Goal: Information Seeking & Learning: Learn about a topic

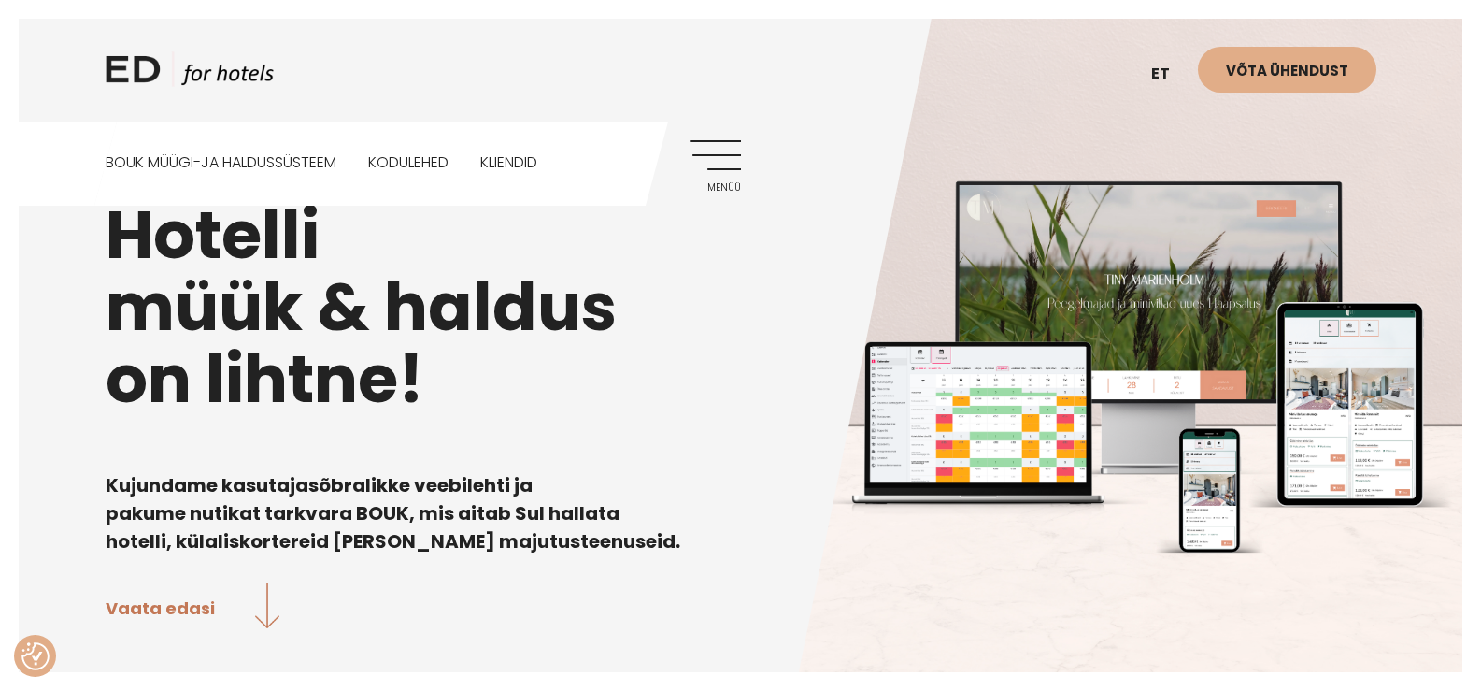
click at [737, 174] on link "Menüü" at bounding box center [715, 165] width 51 height 51
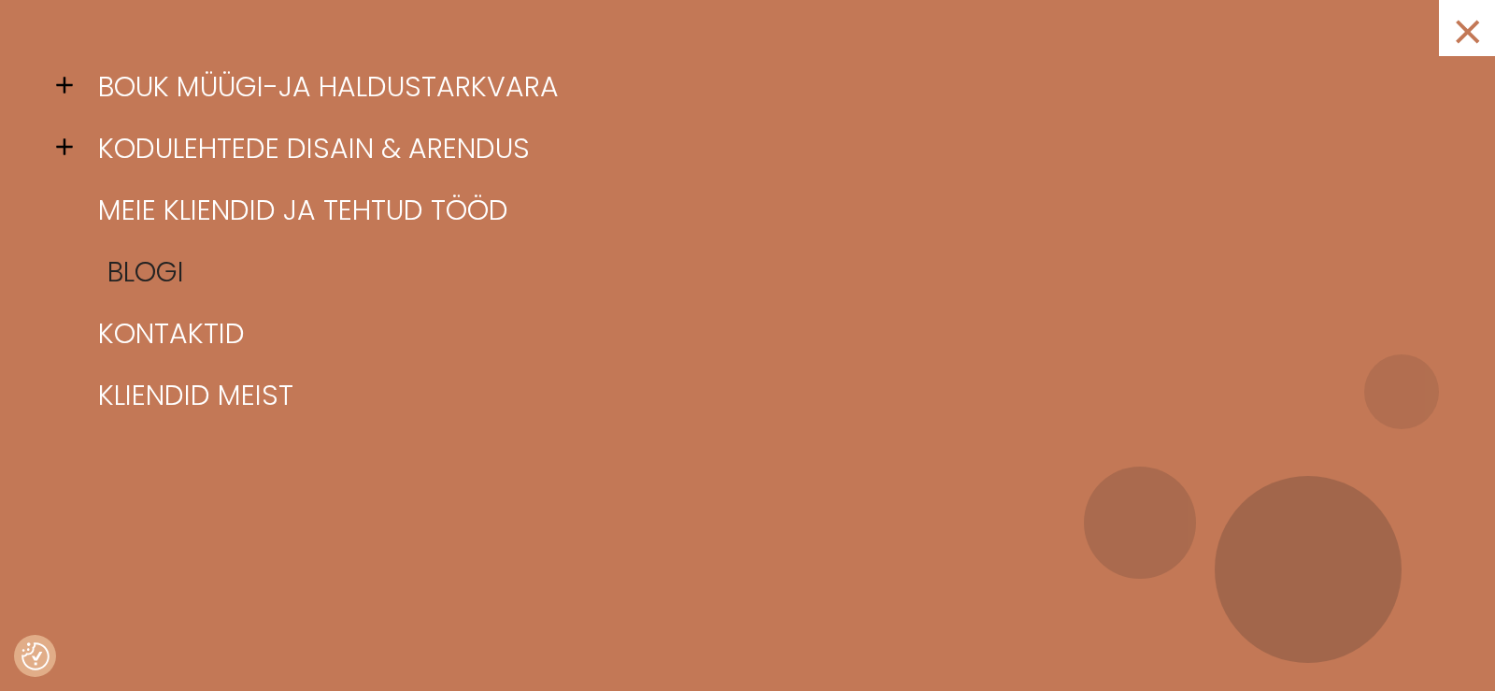
click at [142, 290] on link "Blogi" at bounding box center [770, 272] width 1355 height 62
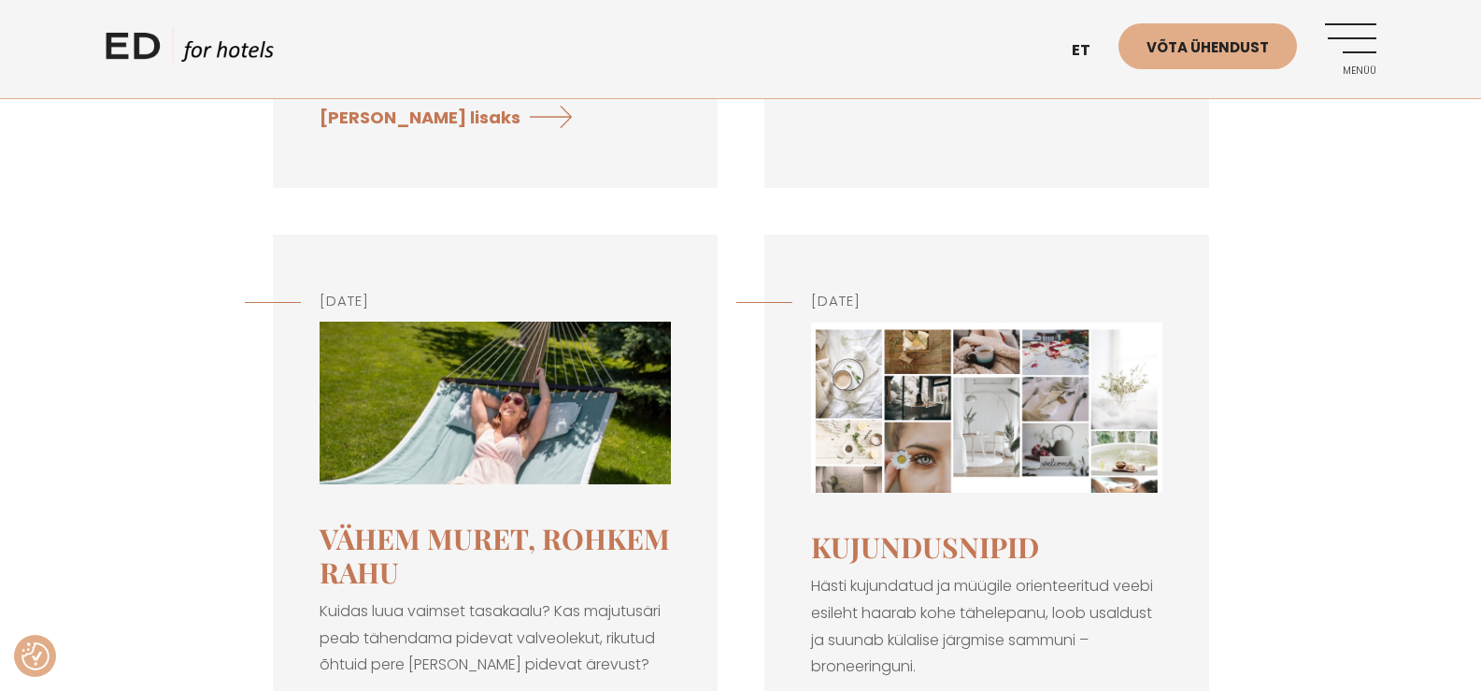
scroll to position [1028, 0]
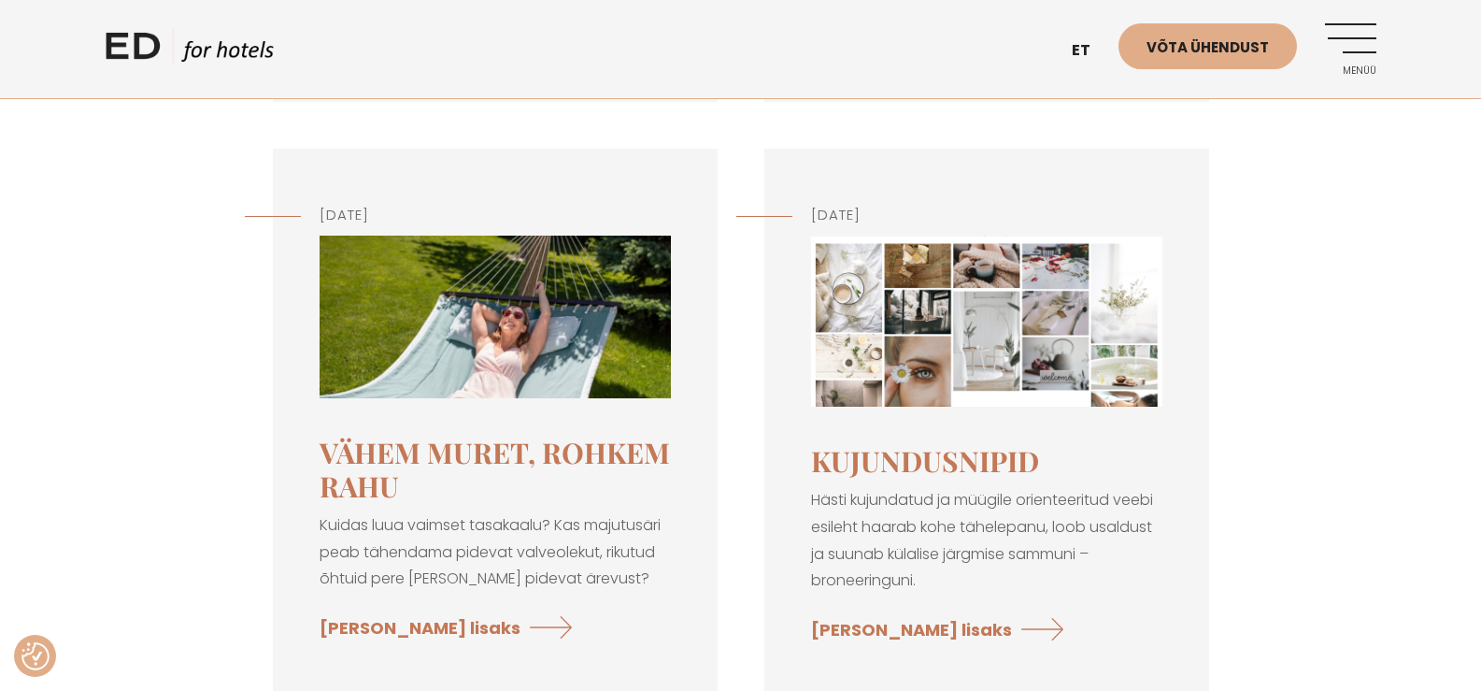
click at [124, 498] on div "september 23, 2025 Usaldus algab turvalisusest! Turvalisus ei ole internetis en…" at bounding box center [741, 5] width 1271 height 1436
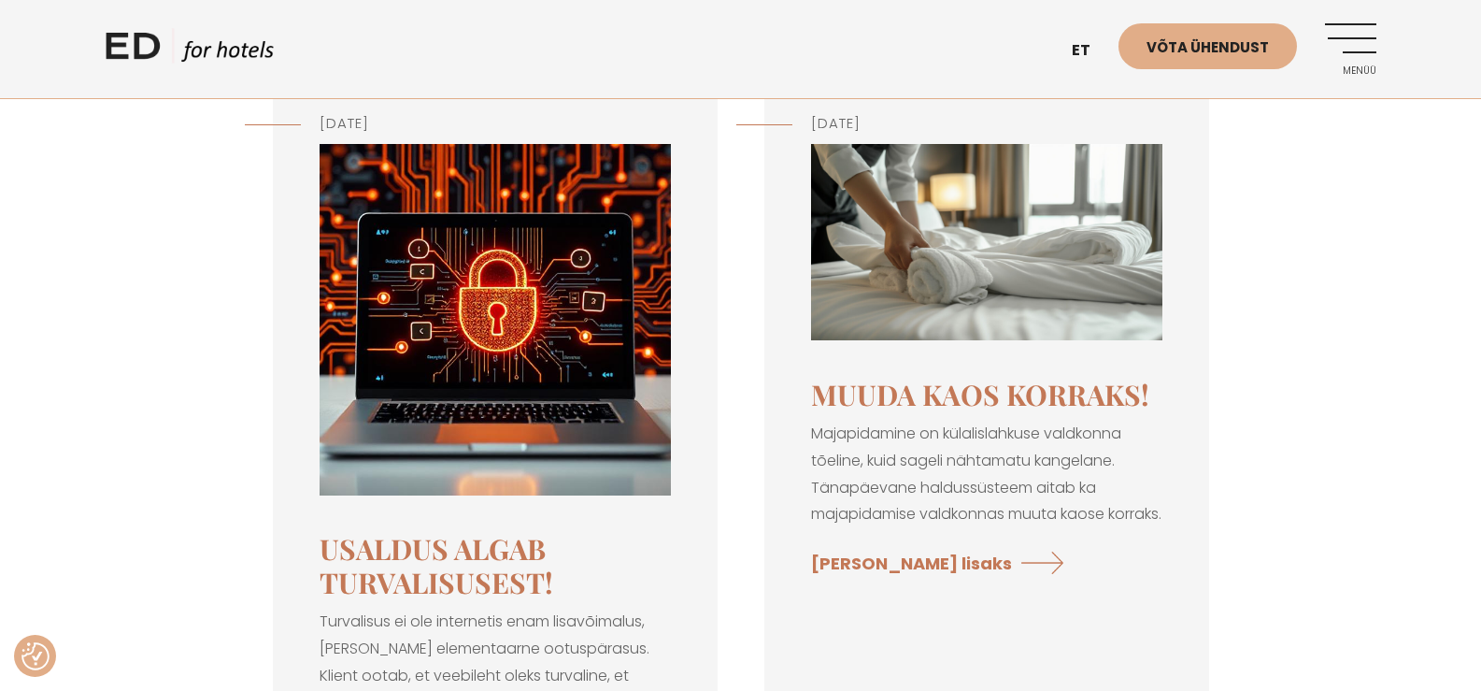
scroll to position [280, 0]
drag, startPoint x: 147, startPoint y: 448, endPoint x: 157, endPoint y: 443, distance: 11.3
drag, startPoint x: 283, startPoint y: 320, endPoint x: 285, endPoint y: 309, distance: 10.4
click at [283, 320] on div "september 23, 2025 Usaldus algab turvalisusest! Turvalisus ei ole internetis en…" at bounding box center [495, 454] width 445 height 792
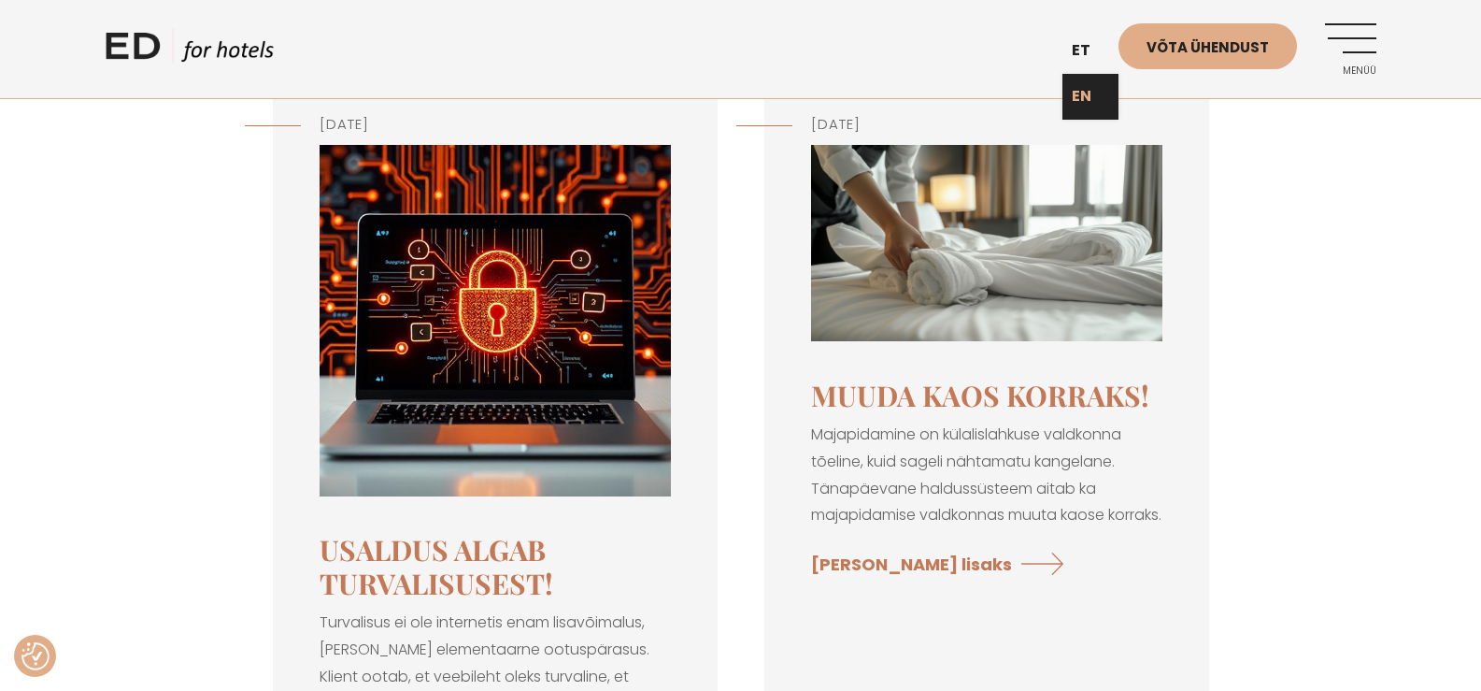
click at [1088, 92] on link "EN" at bounding box center [1091, 97] width 56 height 46
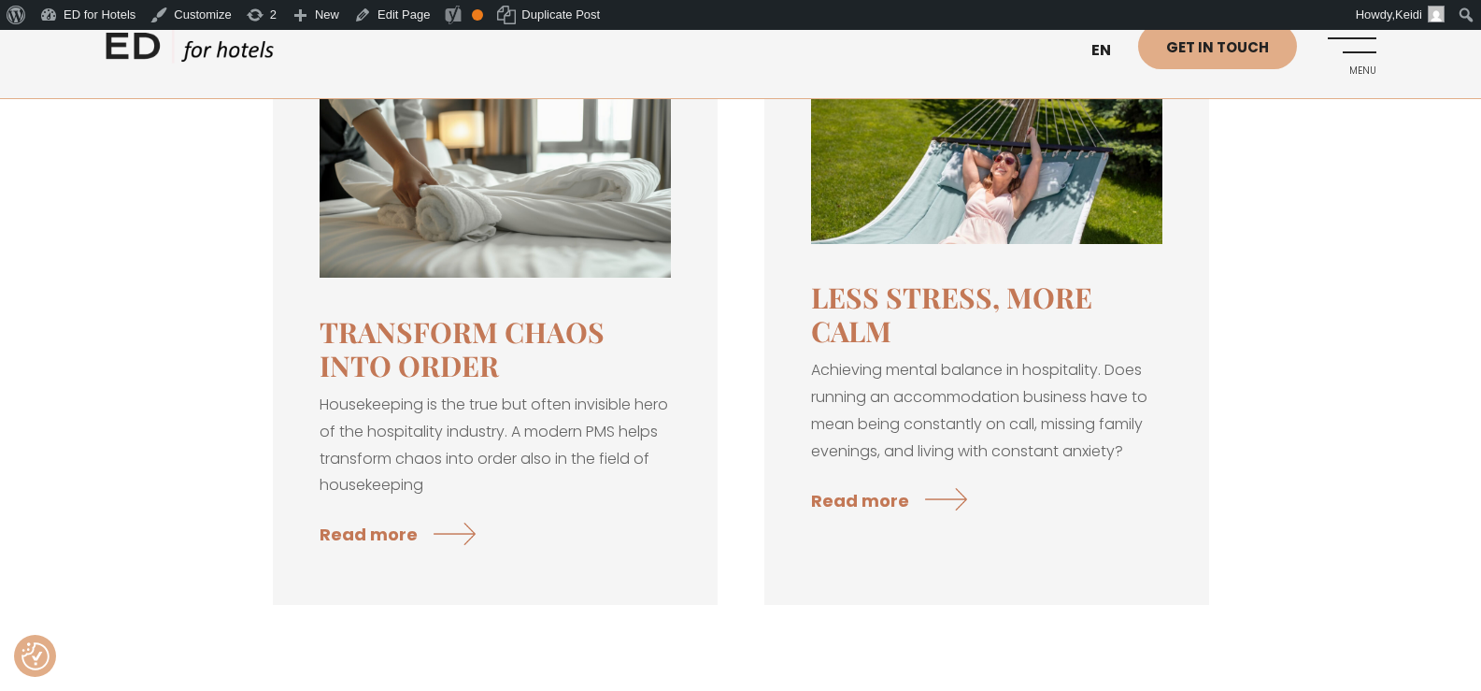
click at [1429, 247] on div "July 30, 2025 Transform chaos into order Housekeeping is the true but often inv…" at bounding box center [740, 598] width 1481 height 1255
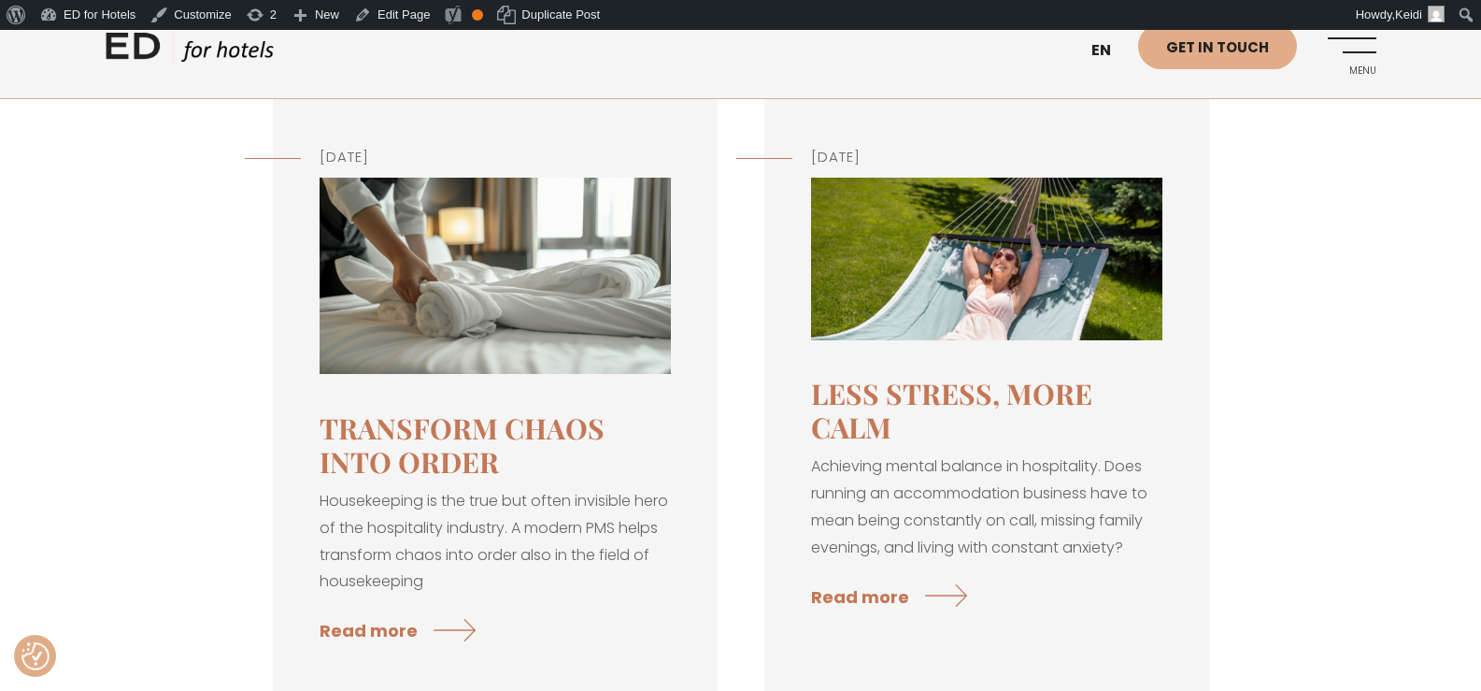
scroll to position [93, 0]
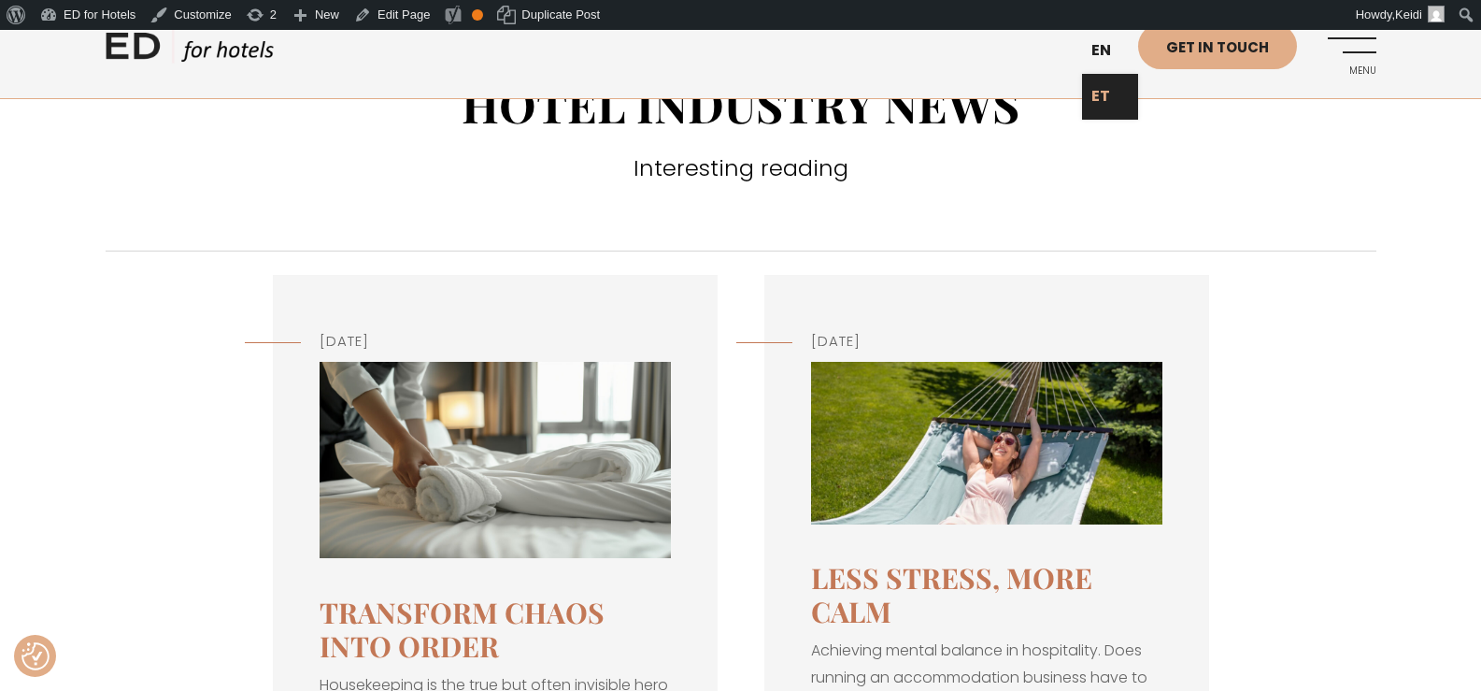
click at [1108, 96] on link "ET" at bounding box center [1110, 97] width 56 height 46
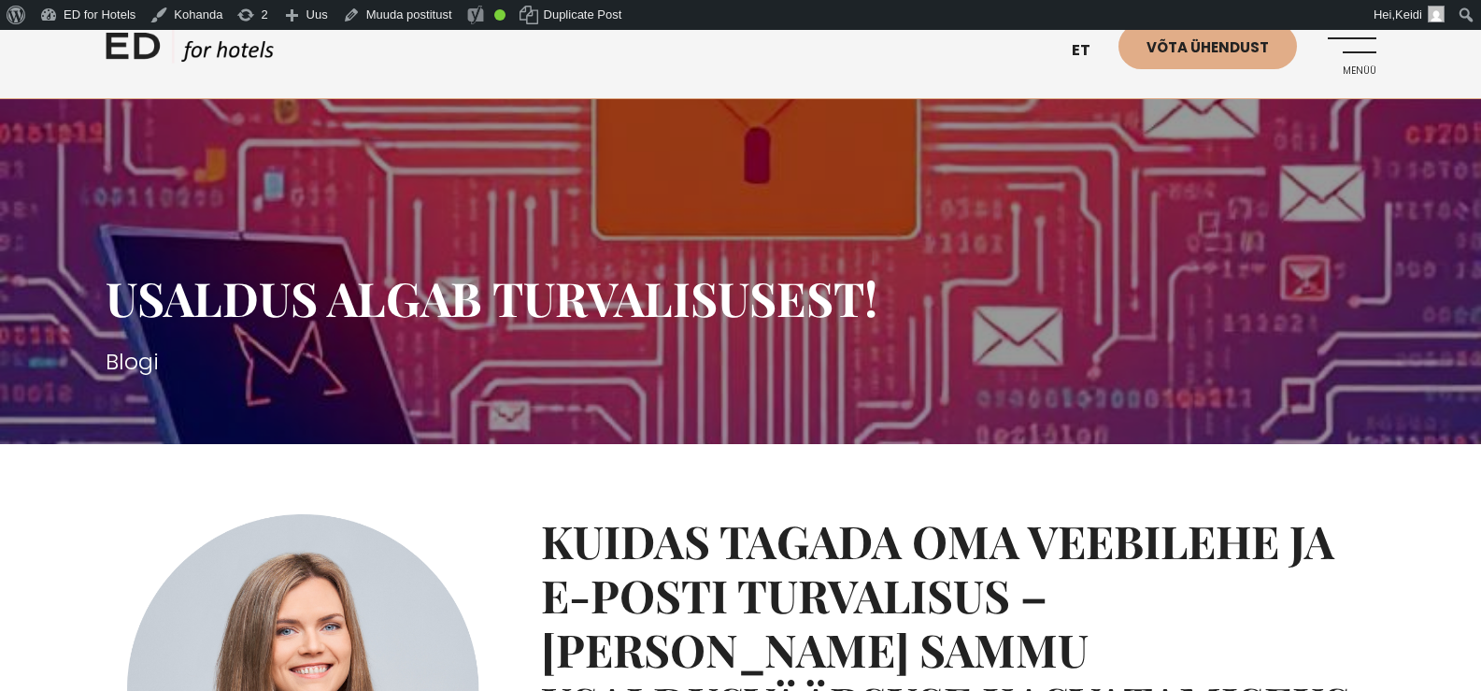
click at [1361, 49] on link "Menüü" at bounding box center [1350, 48] width 51 height 51
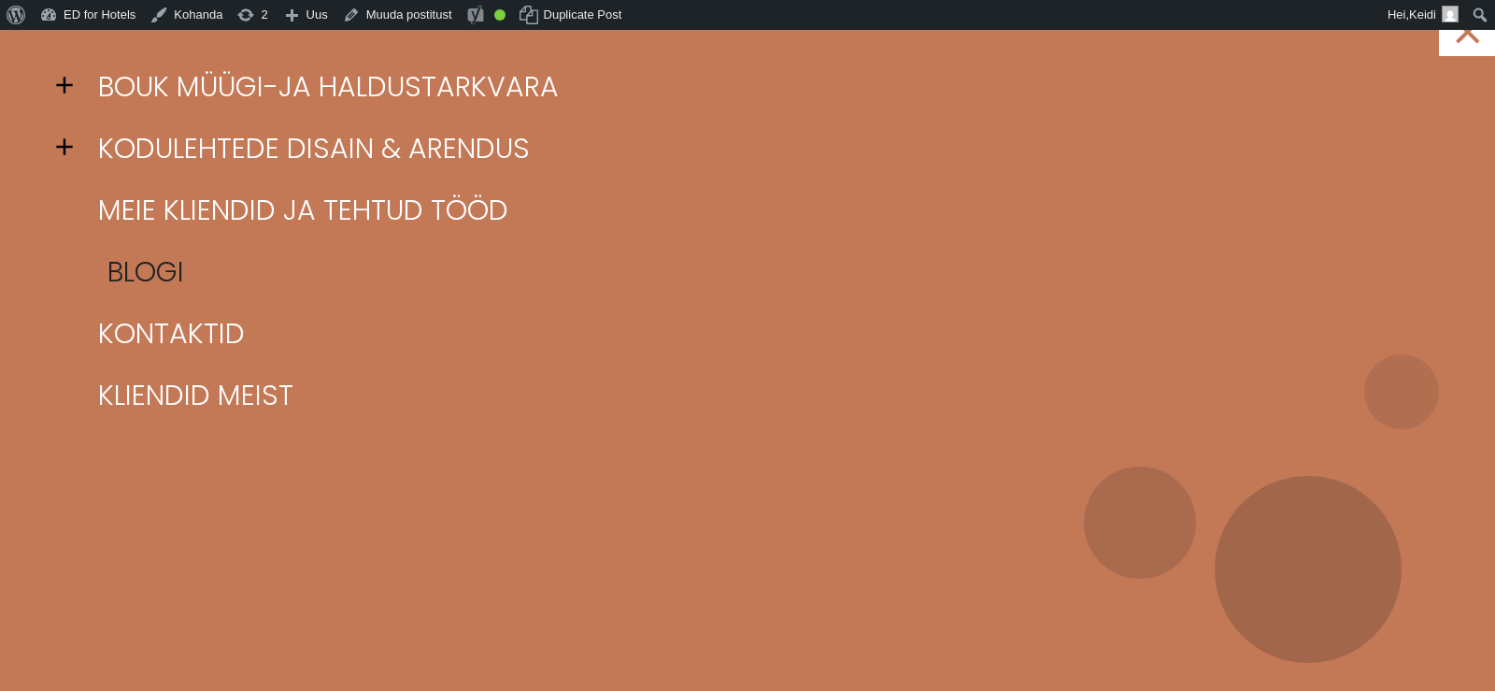
click at [125, 286] on link "Blogi" at bounding box center [770, 272] width 1355 height 62
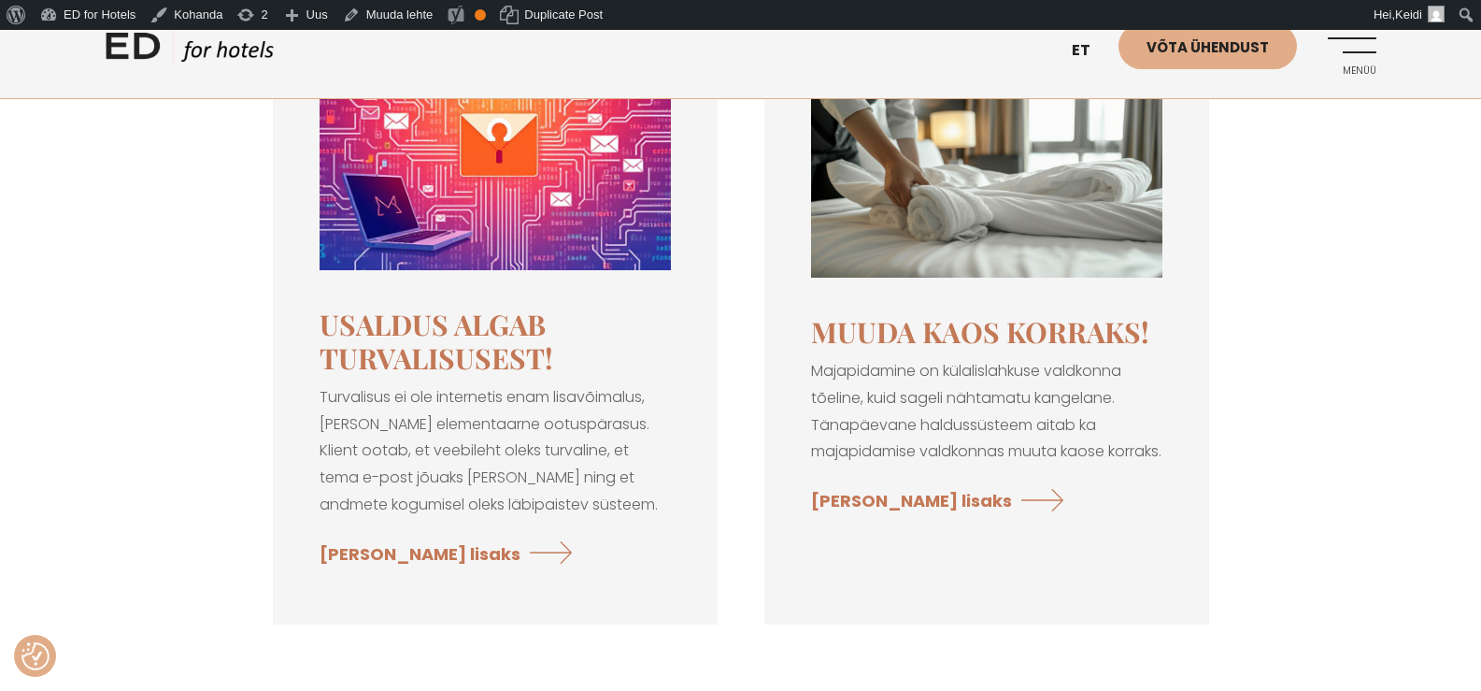
scroll to position [280, 0]
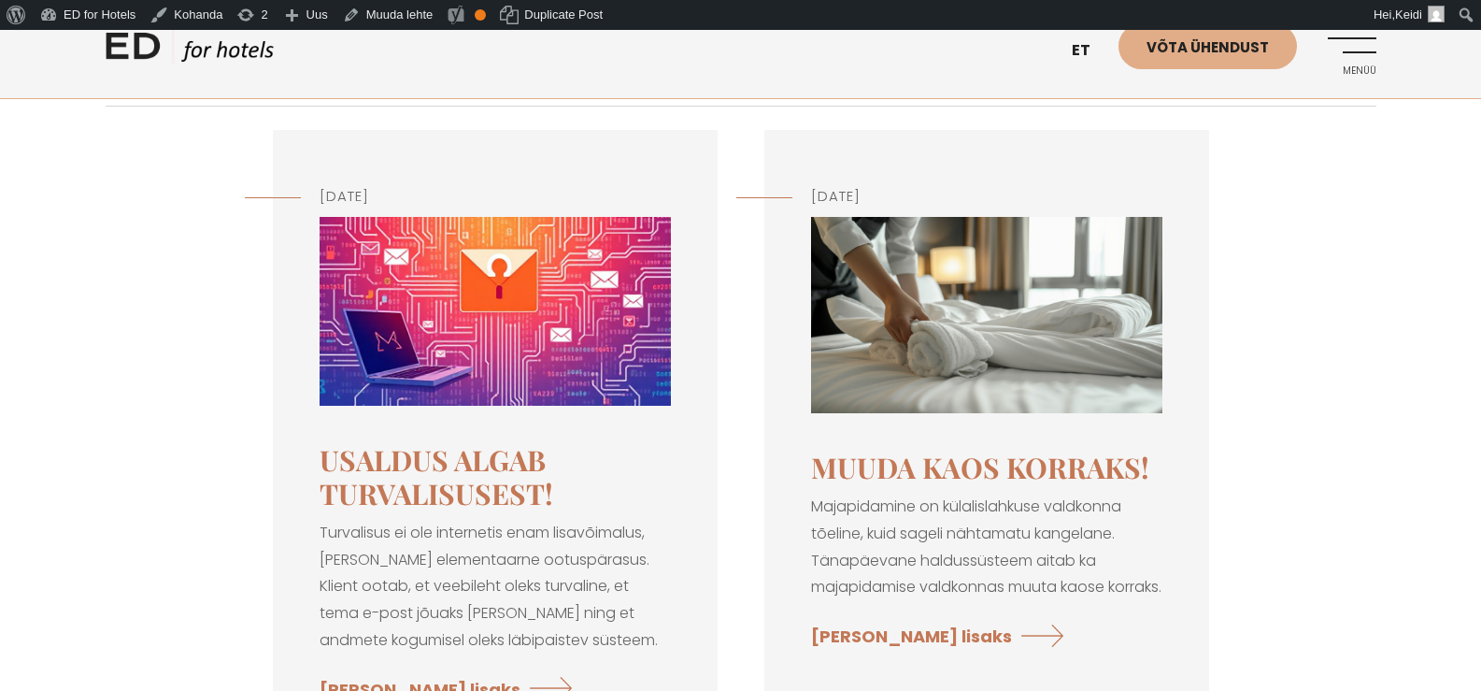
scroll to position [280, 0]
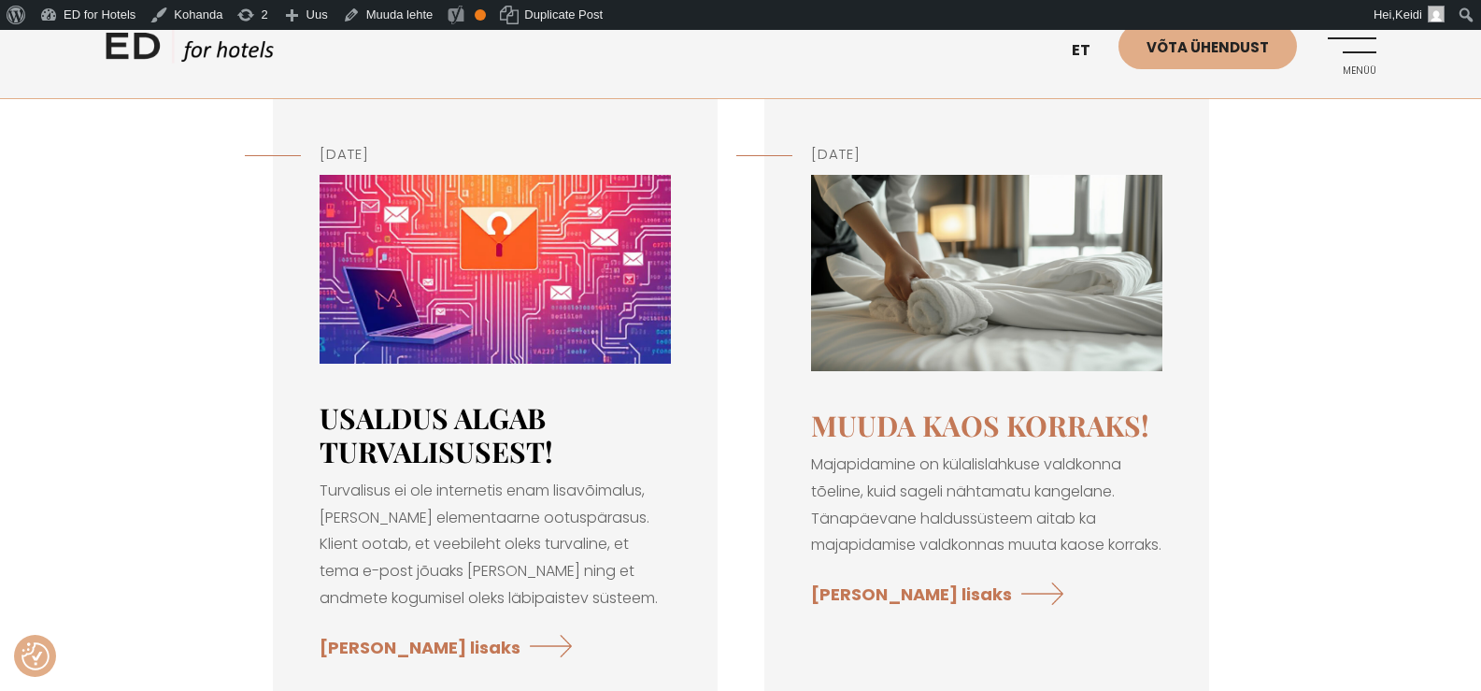
click at [495, 443] on link "Usaldus algab turvalisusest!" at bounding box center [437, 434] width 234 height 71
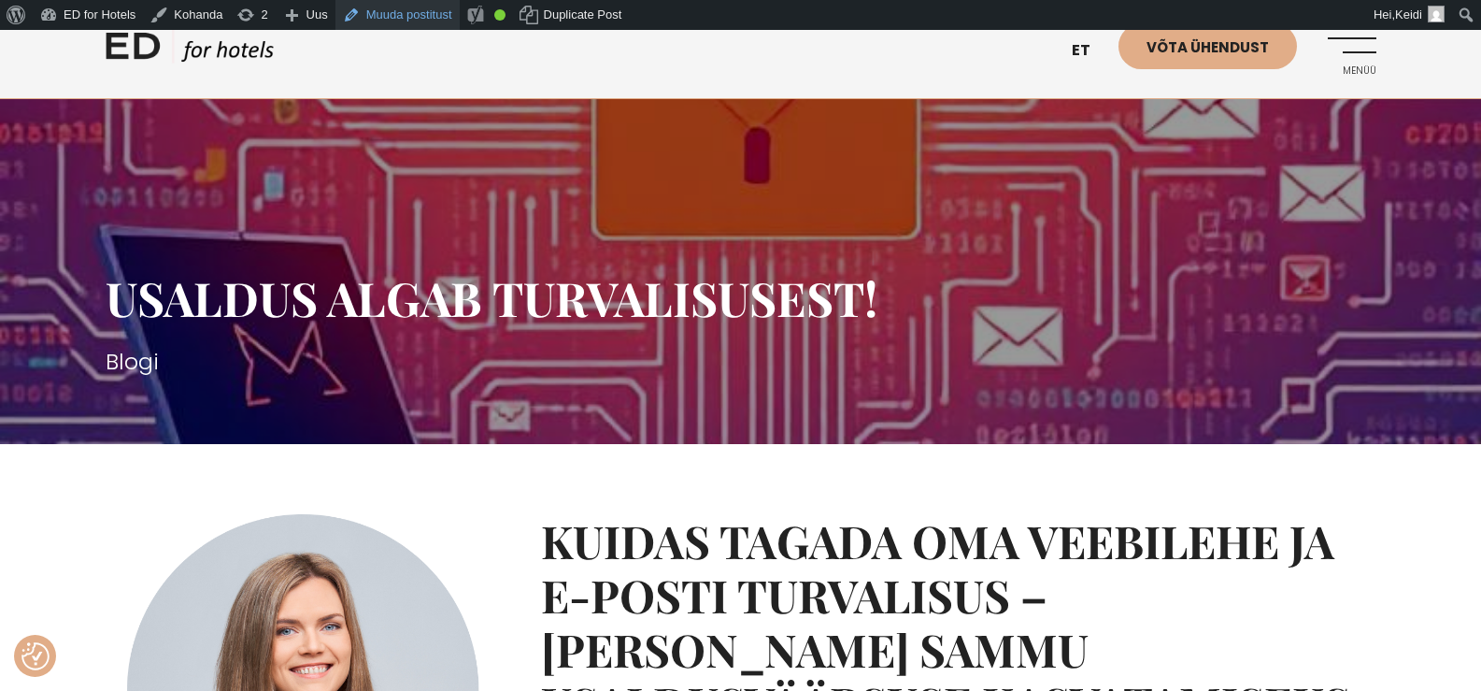
click at [379, 26] on link "Muuda postitust" at bounding box center [397, 15] width 124 height 30
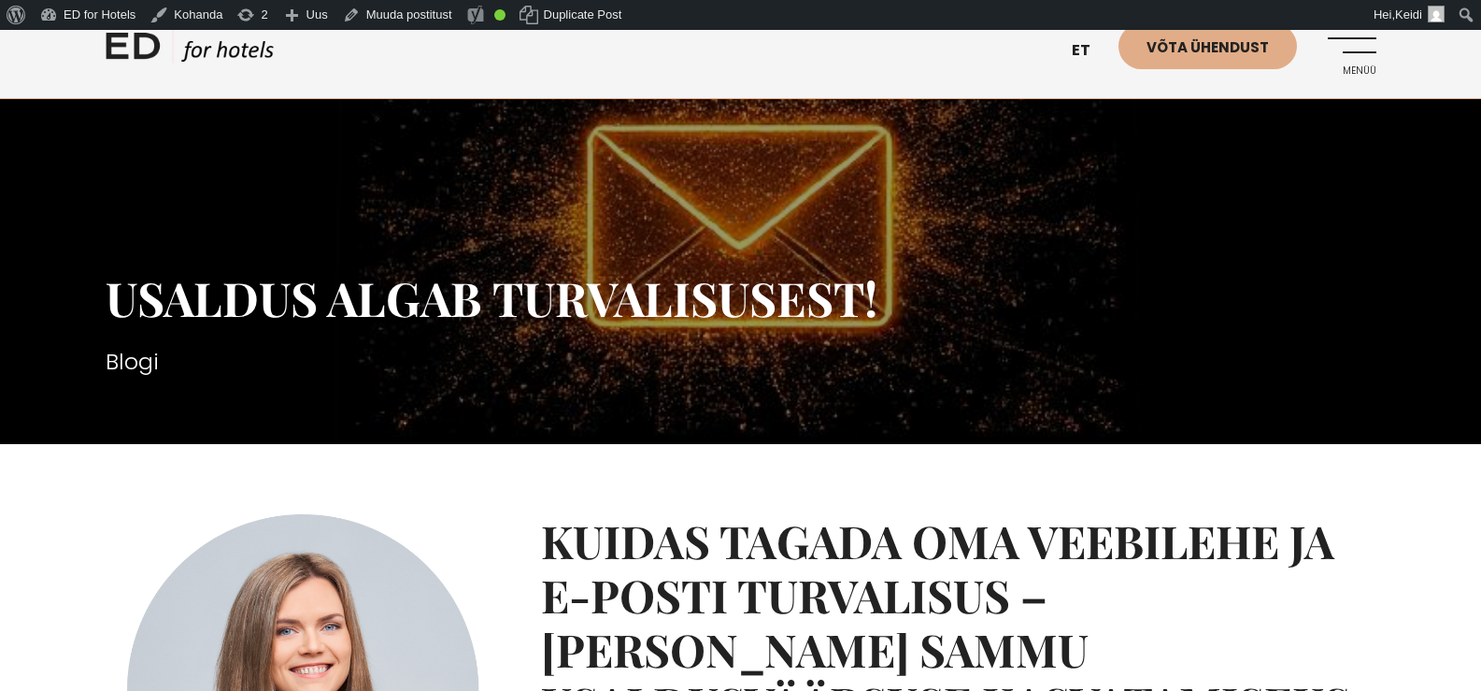
click at [1365, 55] on link "Menüü" at bounding box center [1350, 48] width 51 height 51
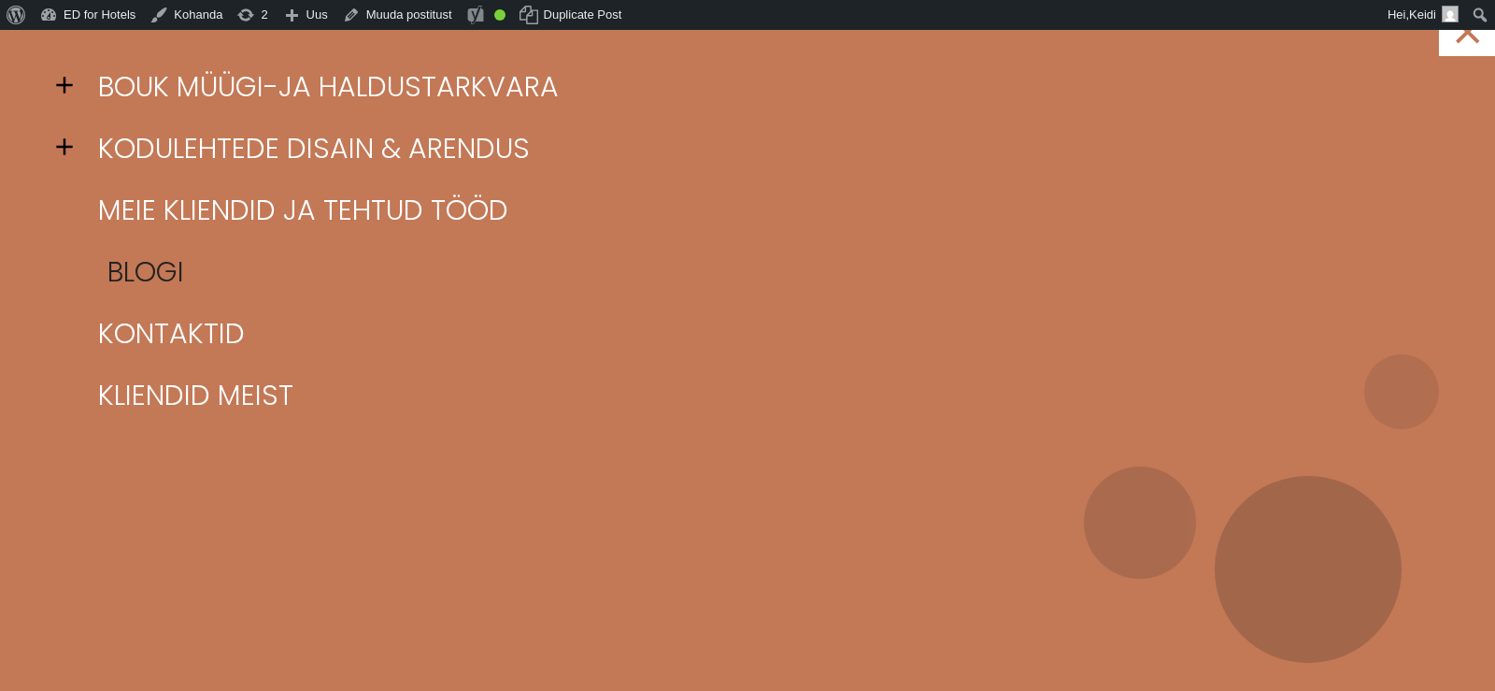
click at [162, 275] on link "Blogi" at bounding box center [770, 272] width 1355 height 62
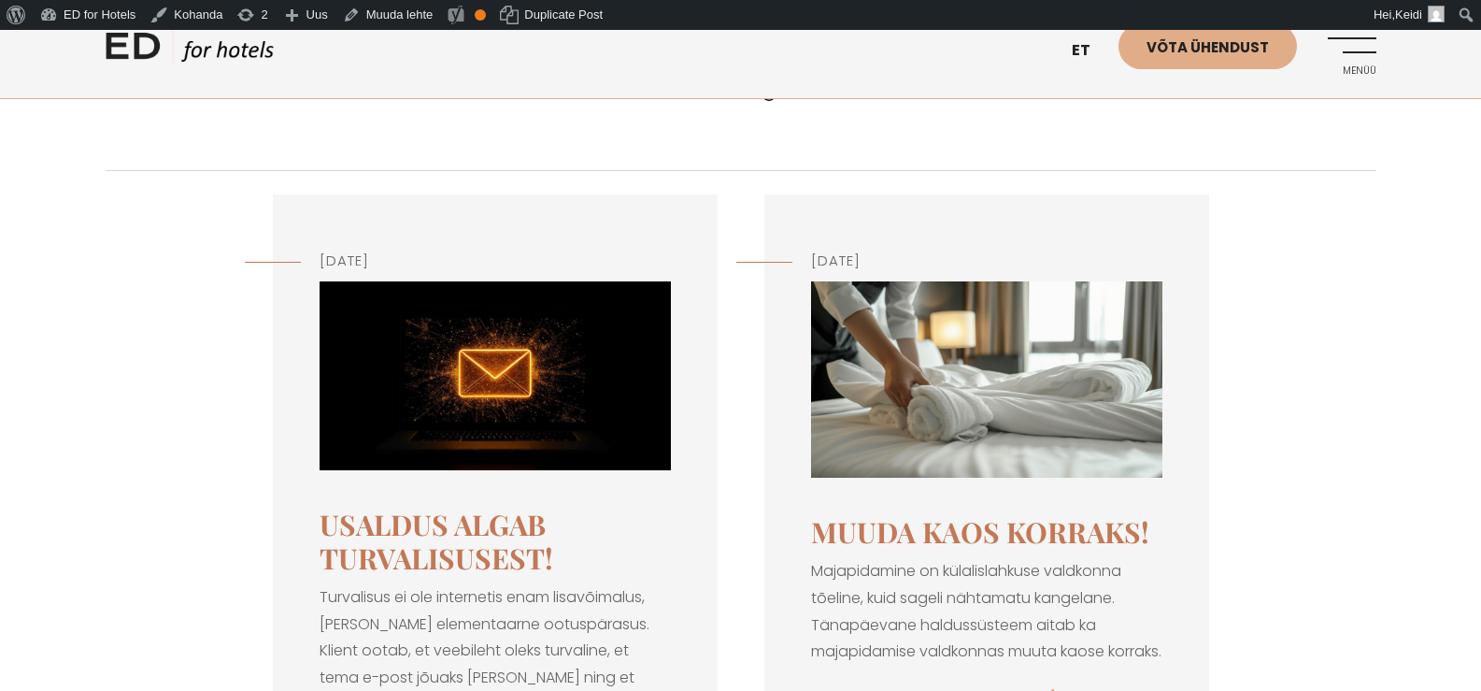
scroll to position [187, 0]
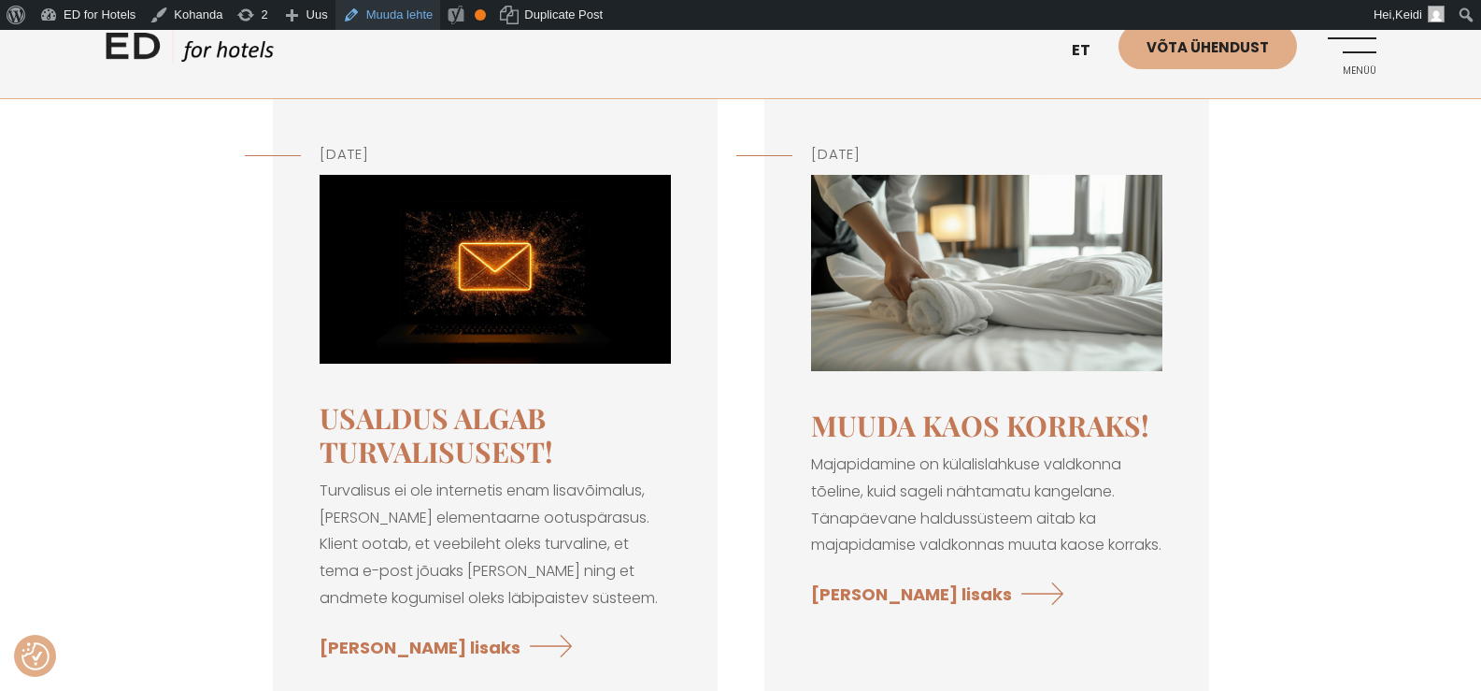
click at [375, 23] on link "Muuda lehte" at bounding box center [388, 15] width 106 height 30
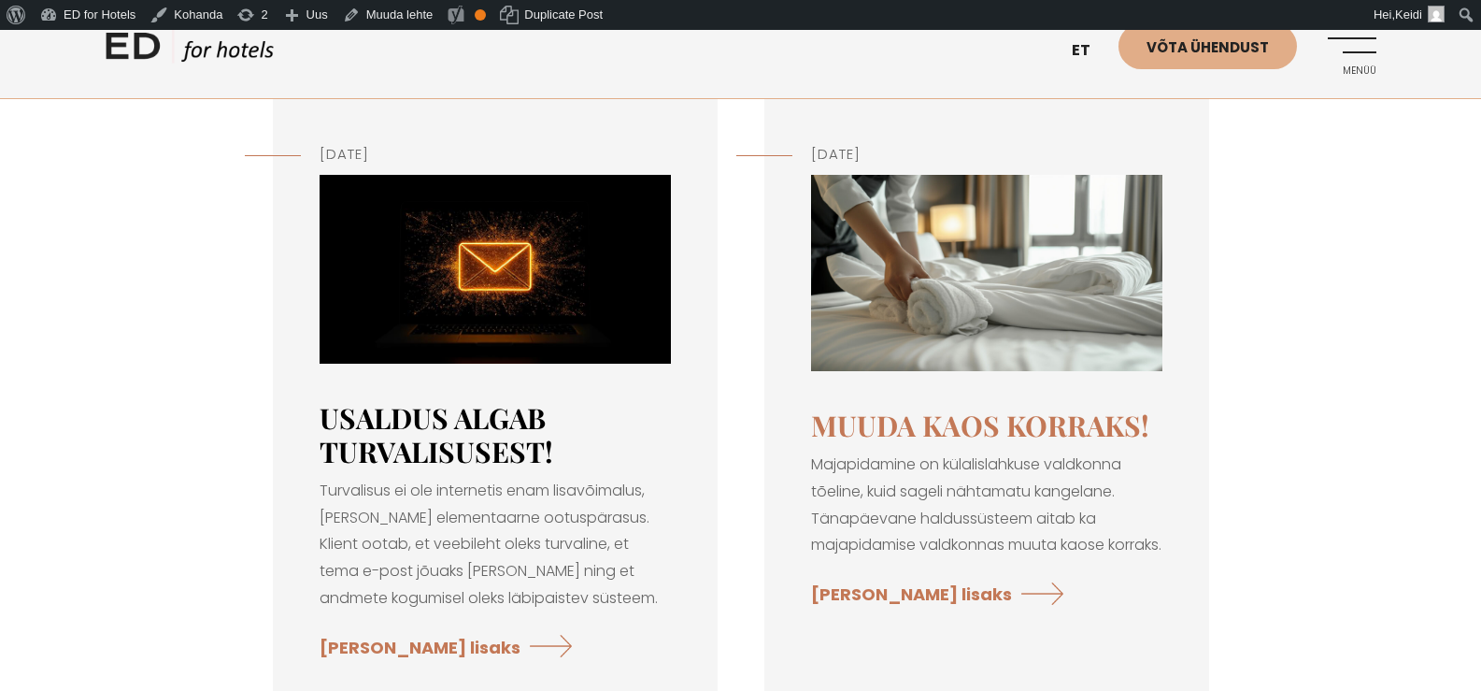
click at [454, 420] on link "Usaldus algab turvalisusest!" at bounding box center [437, 434] width 234 height 71
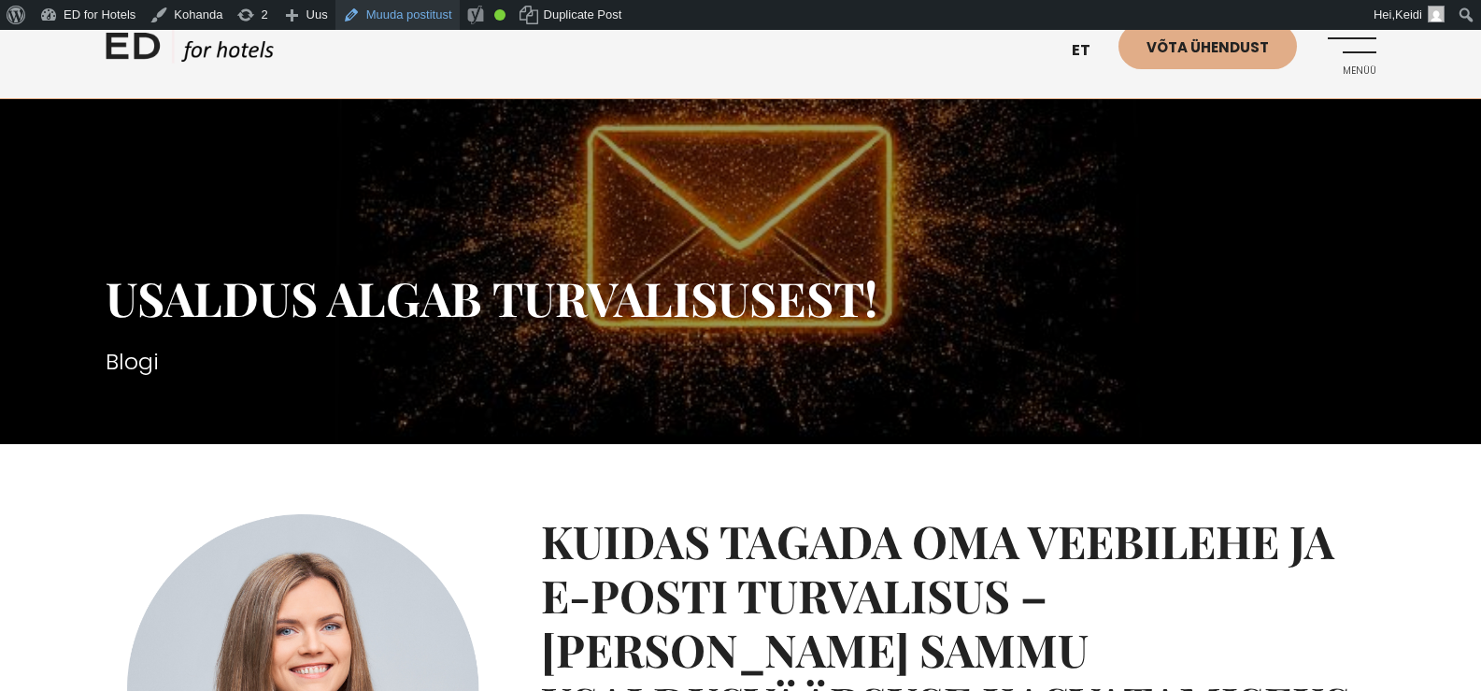
click at [392, 10] on link "Muuda postitust" at bounding box center [397, 15] width 124 height 30
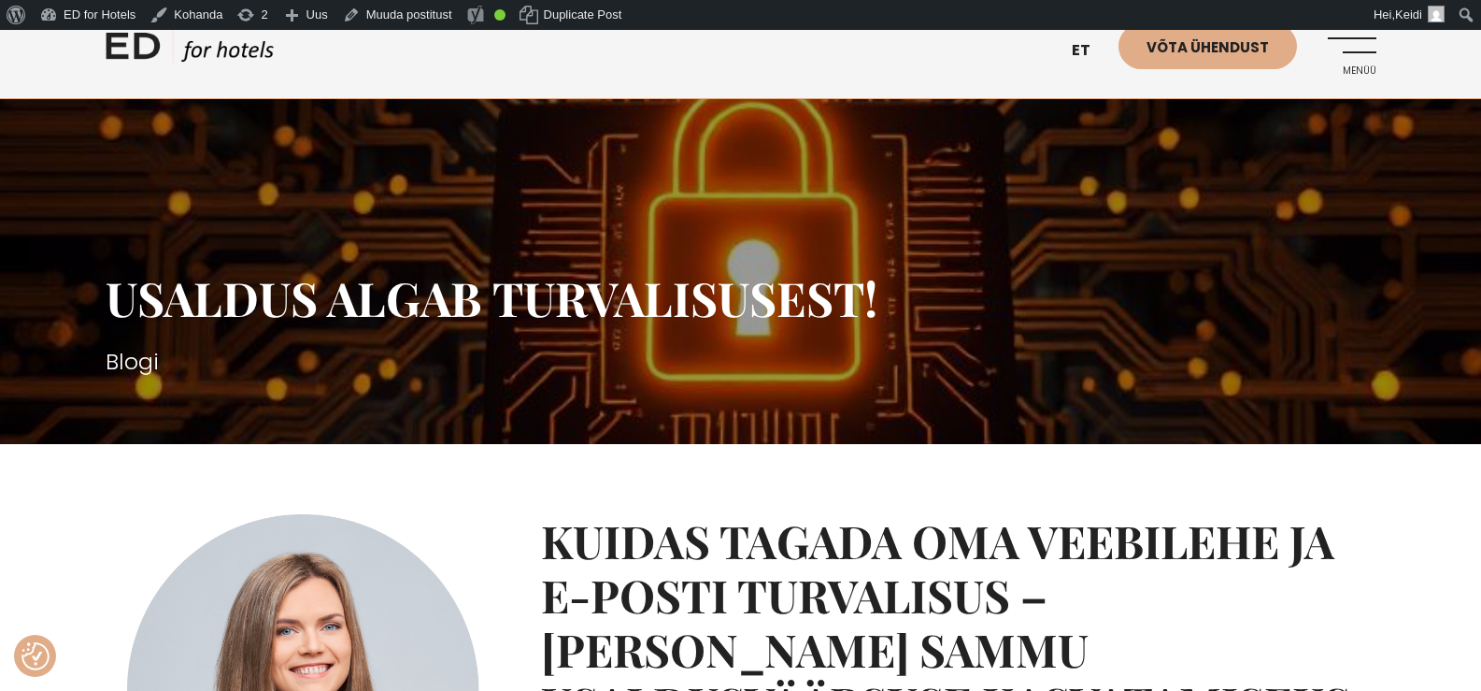
click at [1358, 49] on link "Menüü" at bounding box center [1350, 48] width 51 height 51
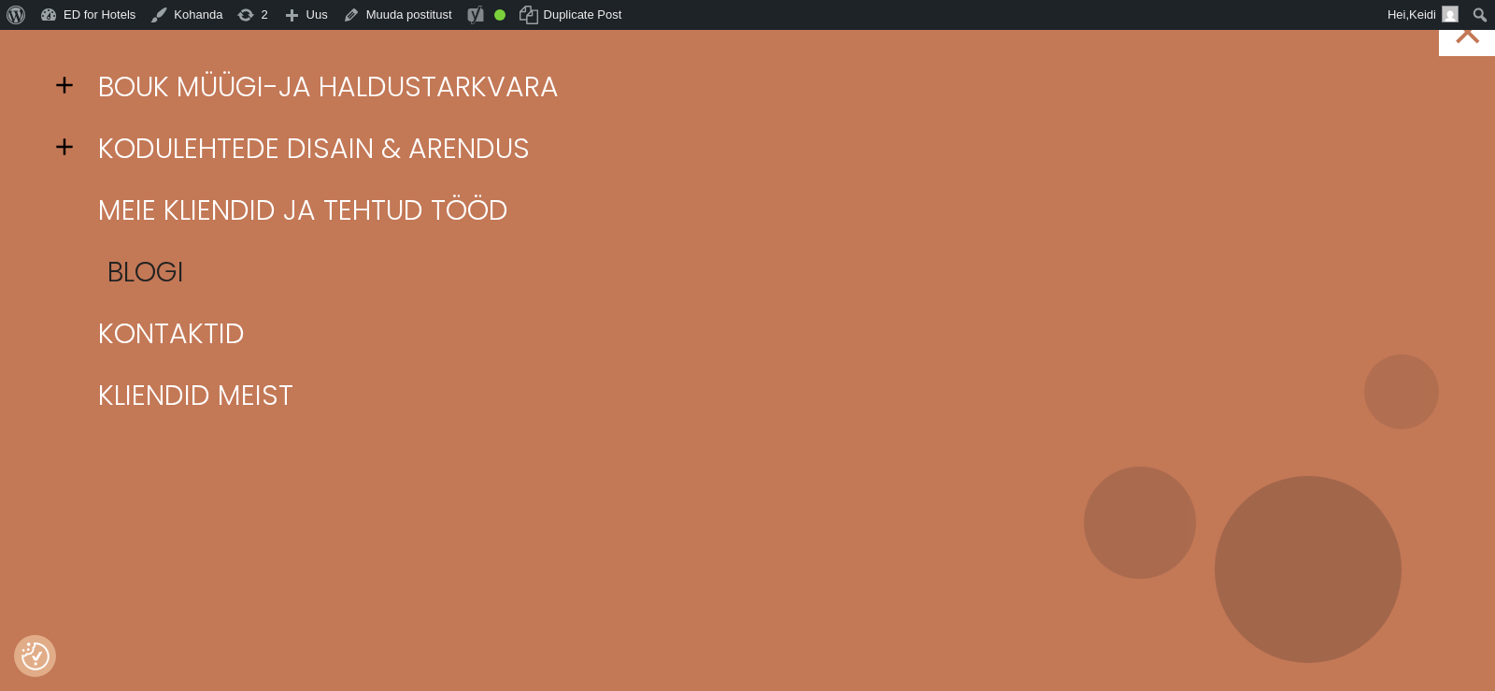
click at [154, 269] on link "Blogi" at bounding box center [770, 272] width 1355 height 62
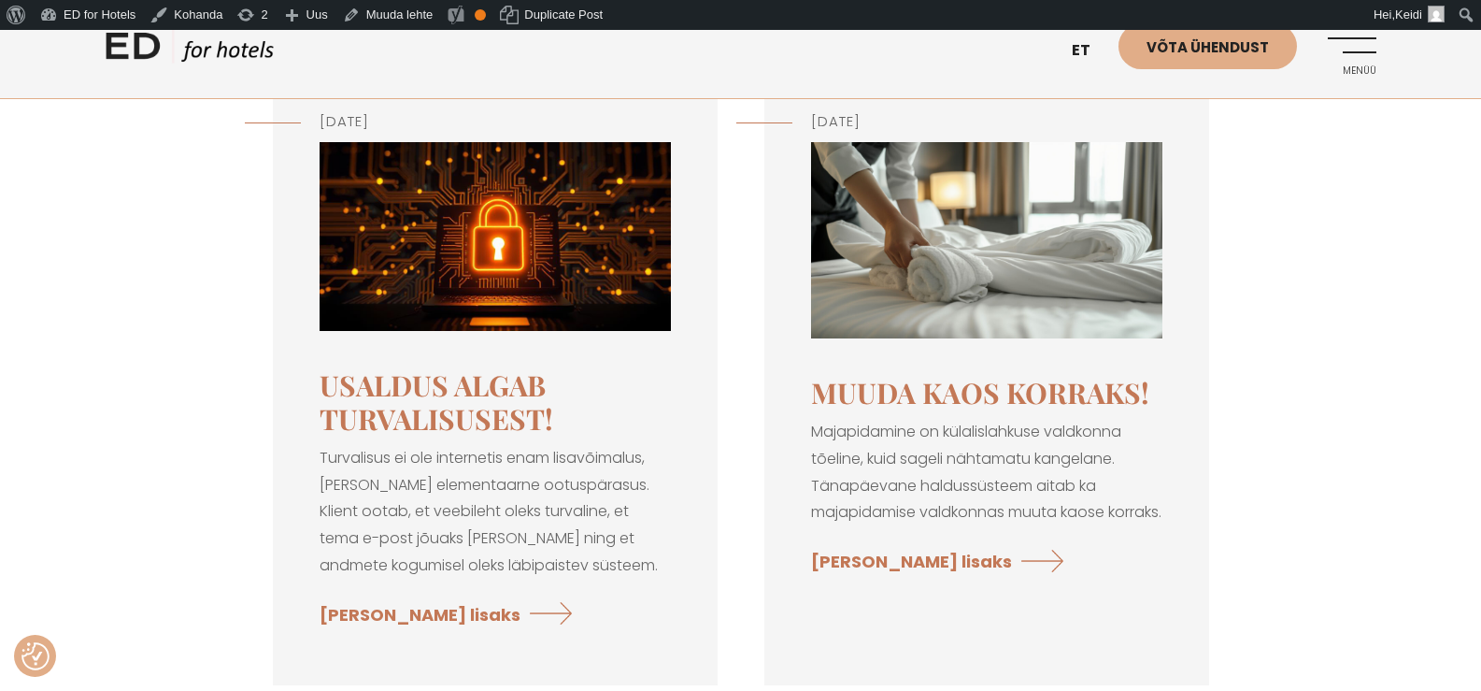
scroll to position [280, 0]
